Goal: Task Accomplishment & Management: Manage account settings

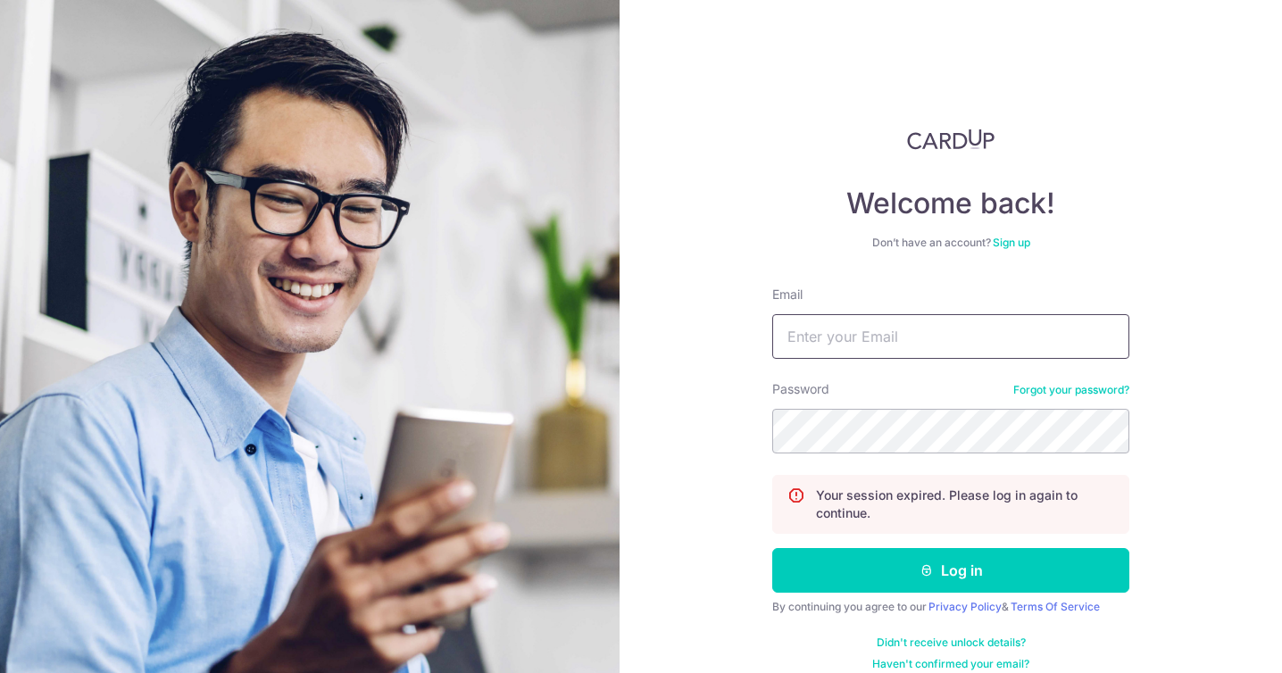
click at [833, 338] on input "Email" at bounding box center [950, 336] width 357 height 45
type input "[EMAIL_ADDRESS][DOMAIN_NAME]"
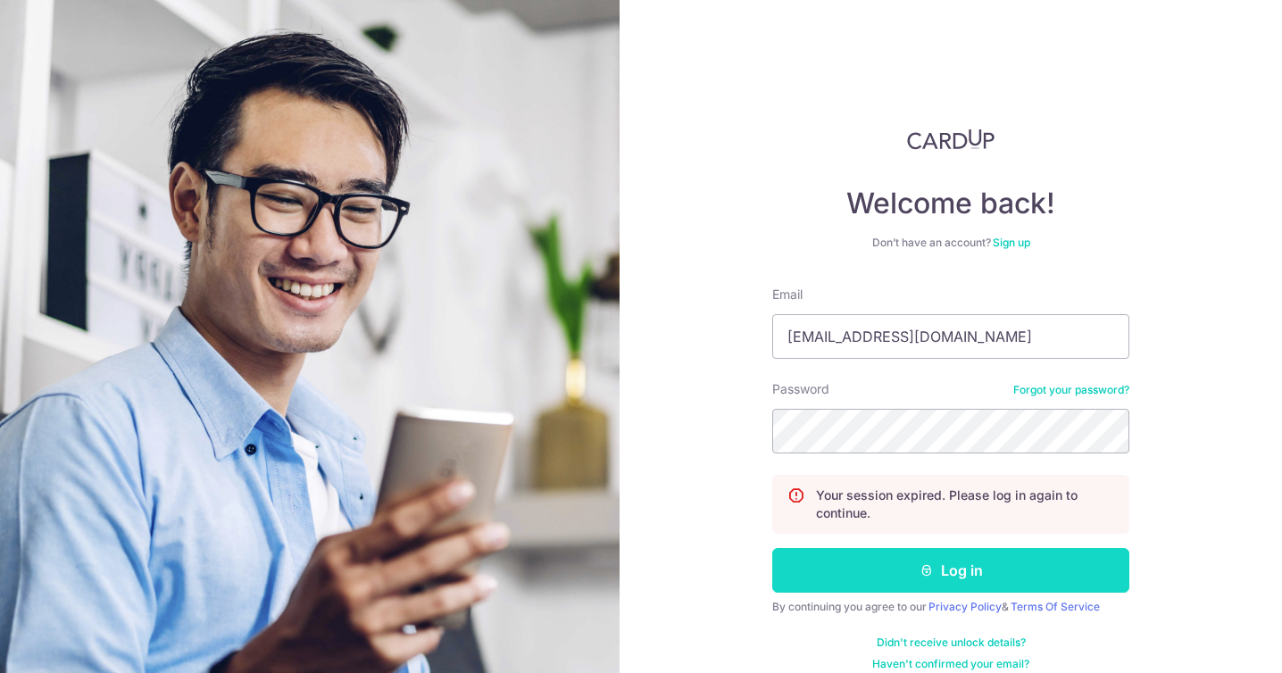
click at [917, 566] on button "Log in" at bounding box center [950, 570] width 357 height 45
